Goal: Information Seeking & Learning: Learn about a topic

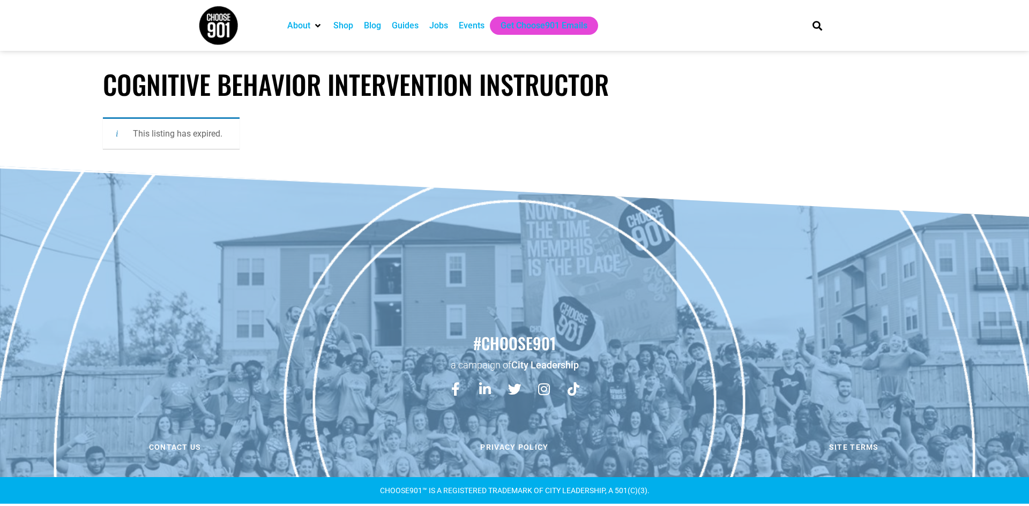
click at [435, 25] on div "Jobs" at bounding box center [438, 25] width 19 height 13
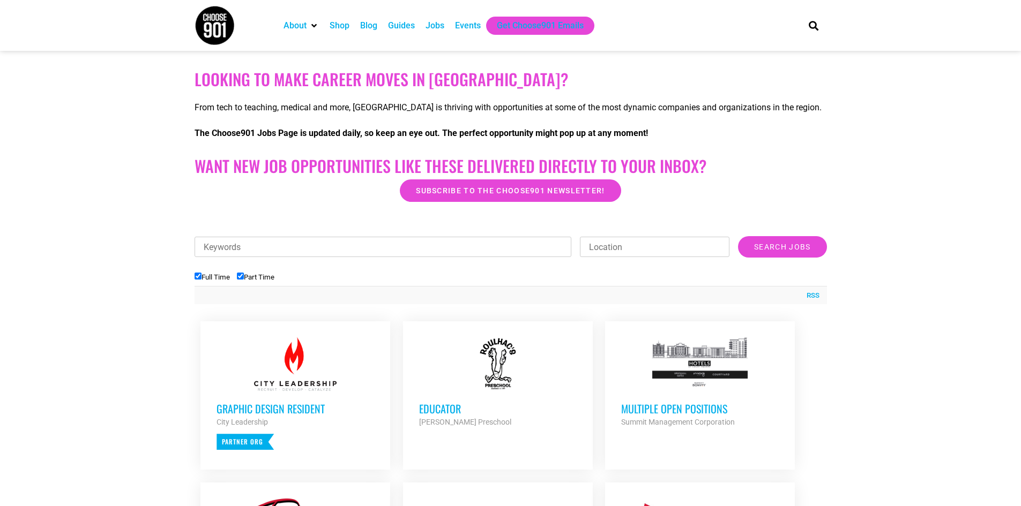
scroll to position [214, 0]
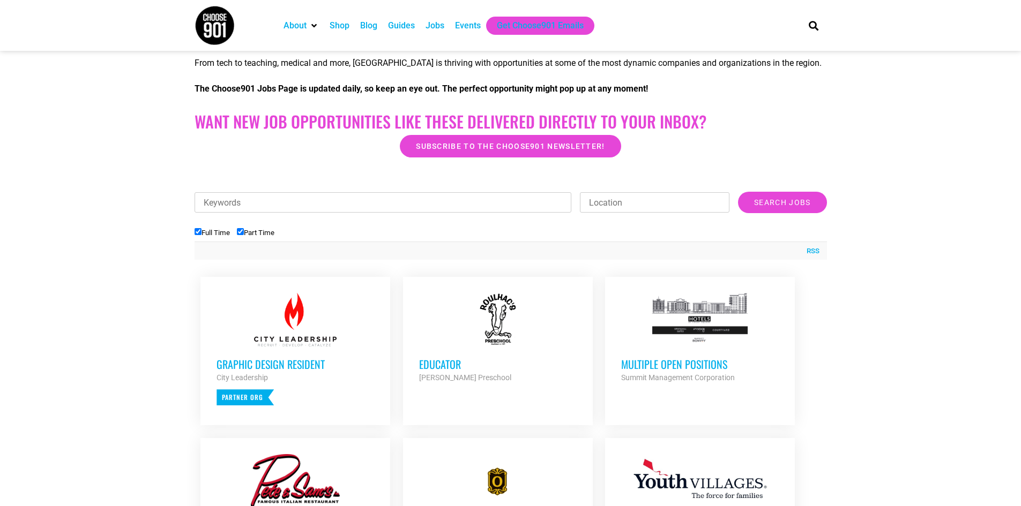
click at [299, 201] on input "Keywords" at bounding box center [383, 202] width 377 height 20
type input "C.B.I.P jobs"
click at [602, 203] on input "Location" at bounding box center [655, 202] width 150 height 20
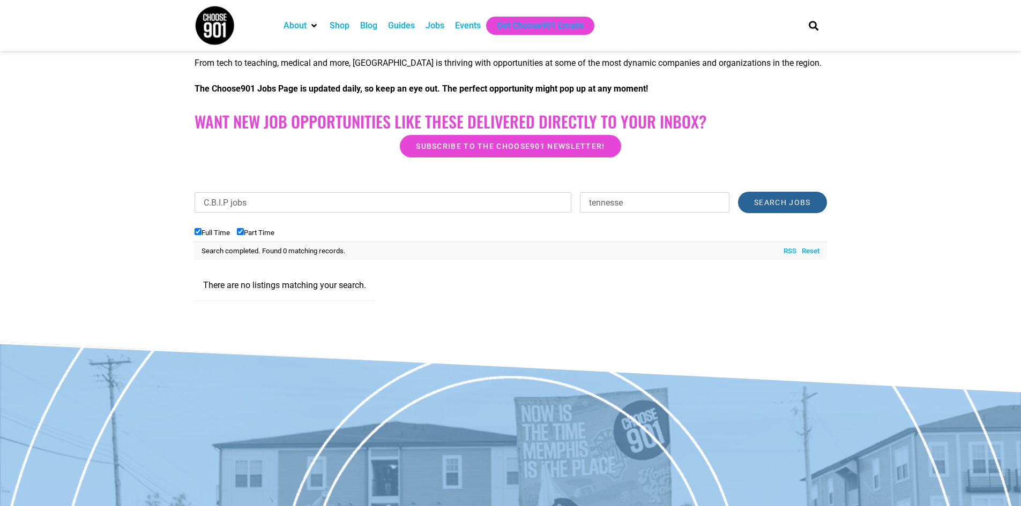
click at [772, 200] on input "Search Jobs" at bounding box center [782, 202] width 88 height 21
click at [628, 203] on input "tennesse" at bounding box center [655, 202] width 150 height 20
click at [605, 203] on input "tennesses" at bounding box center [655, 202] width 150 height 20
type input "Tennessee"
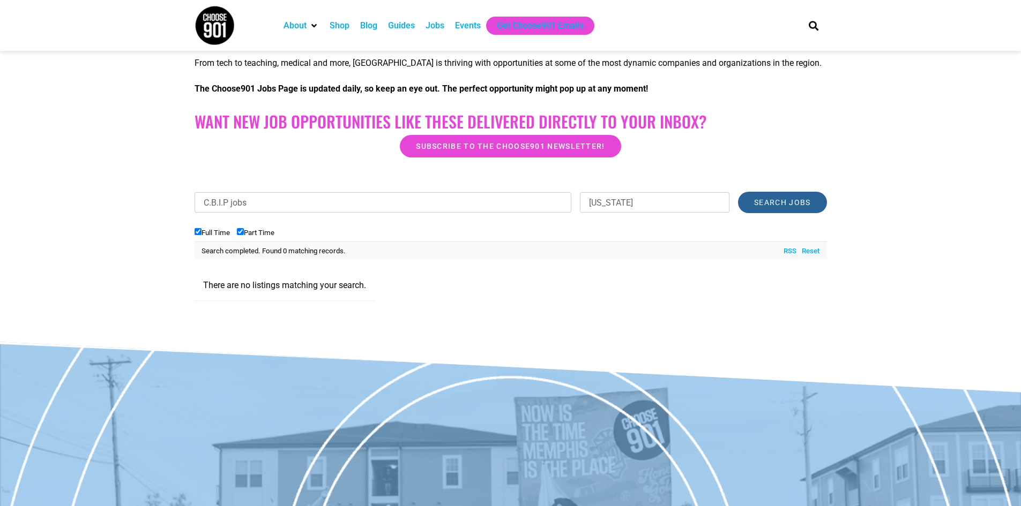
click at [755, 204] on input "Search Jobs" at bounding box center [782, 202] width 88 height 21
click at [213, 232] on label "Full Time" at bounding box center [212, 233] width 35 height 8
click at [202, 232] on input "Full Time" at bounding box center [198, 231] width 7 height 7
checkbox input "false"
click at [256, 234] on label "Part Time" at bounding box center [256, 233] width 38 height 8
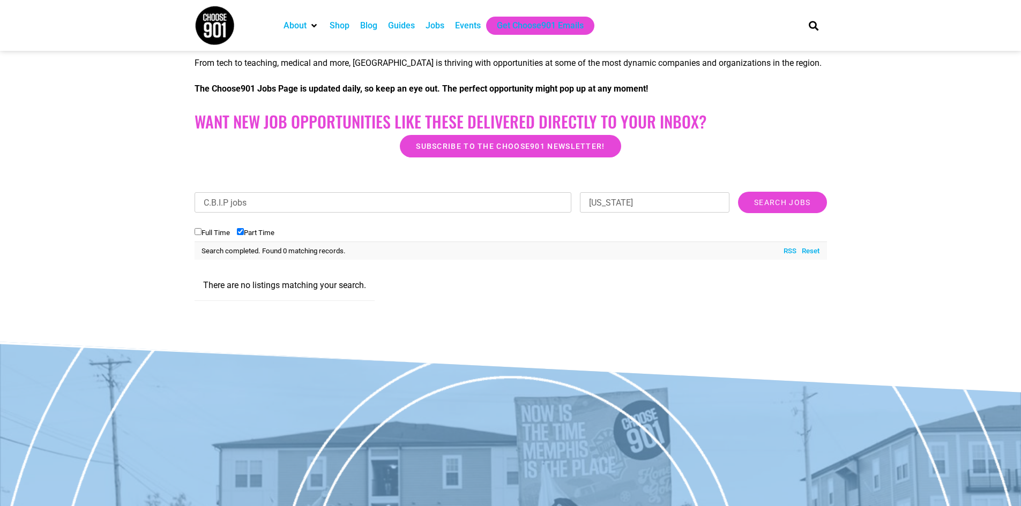
click at [244, 234] on input "Part Time" at bounding box center [240, 231] width 7 height 7
click at [243, 233] on input "Part Time" at bounding box center [240, 231] width 7 height 7
checkbox input "true"
click at [200, 231] on input "Full Time" at bounding box center [198, 231] width 7 height 7
checkbox input "true"
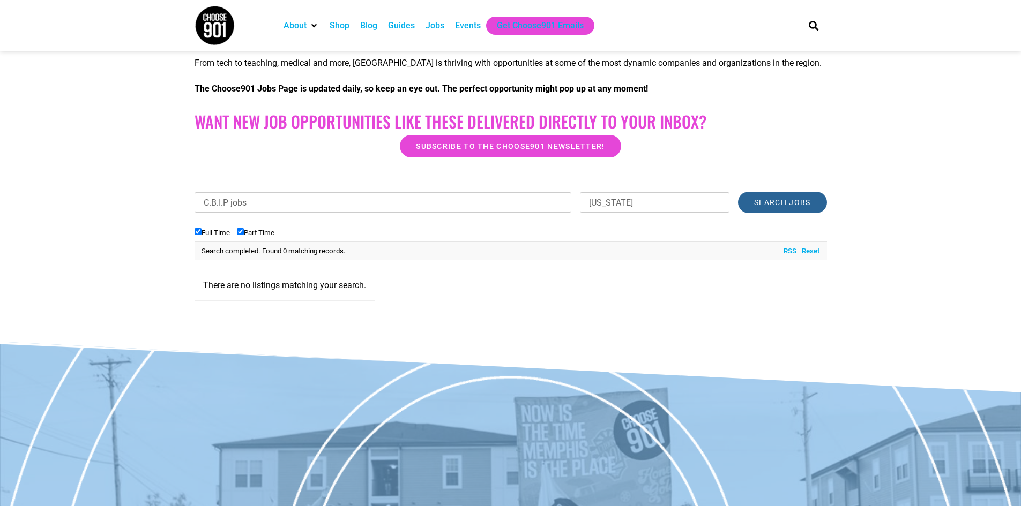
click at [766, 196] on input "Search Jobs" at bounding box center [782, 202] width 88 height 21
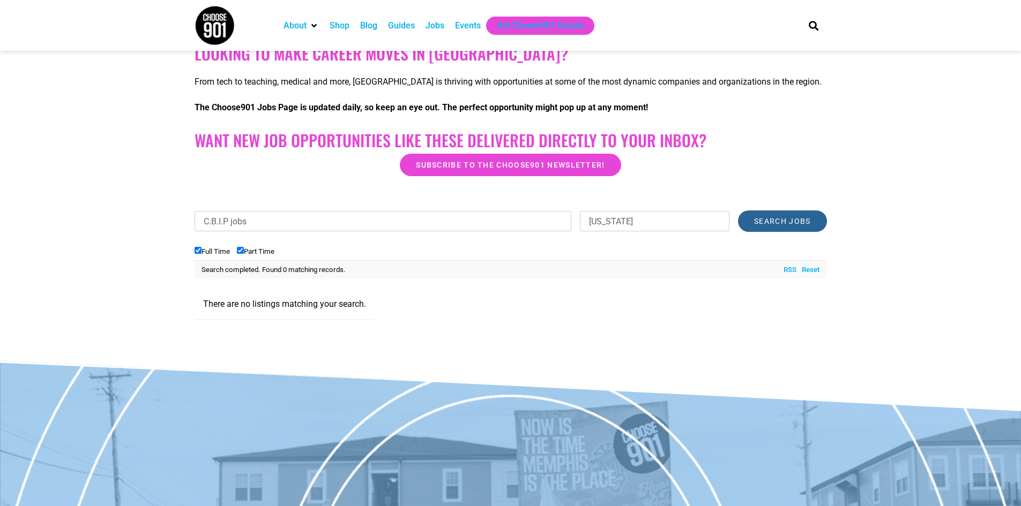
scroll to position [66, 0]
